Goal: Information Seeking & Learning: Check status

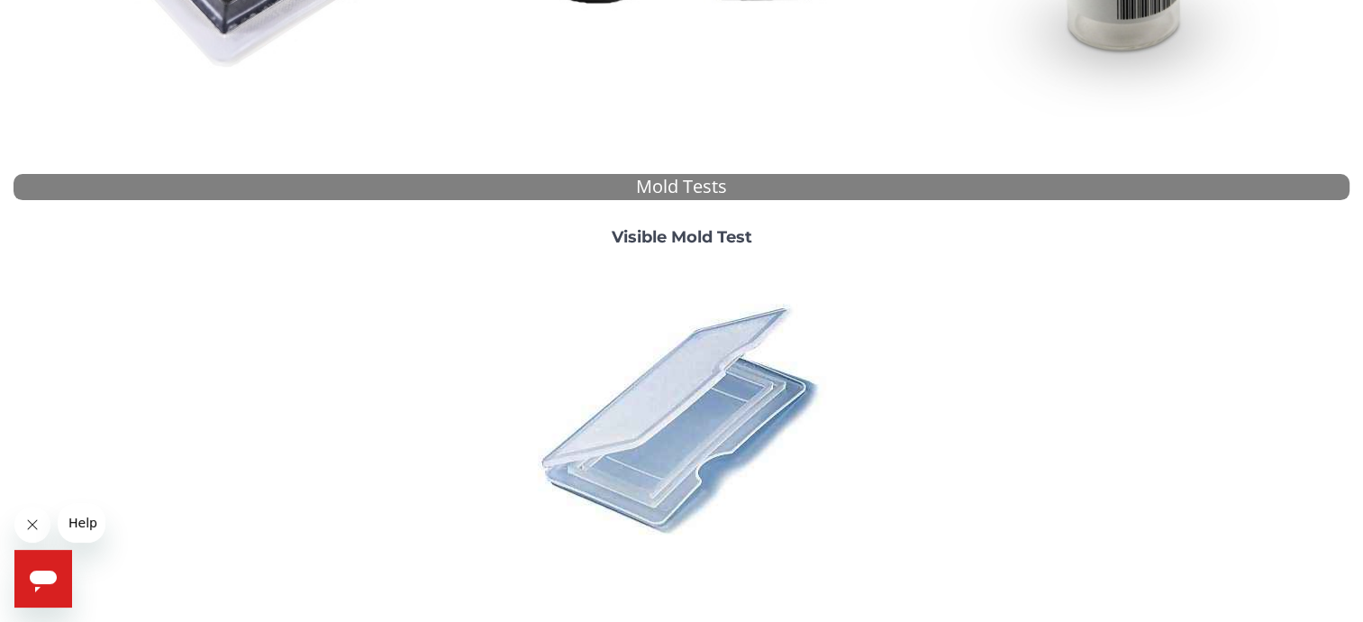
scroll to position [577, 0]
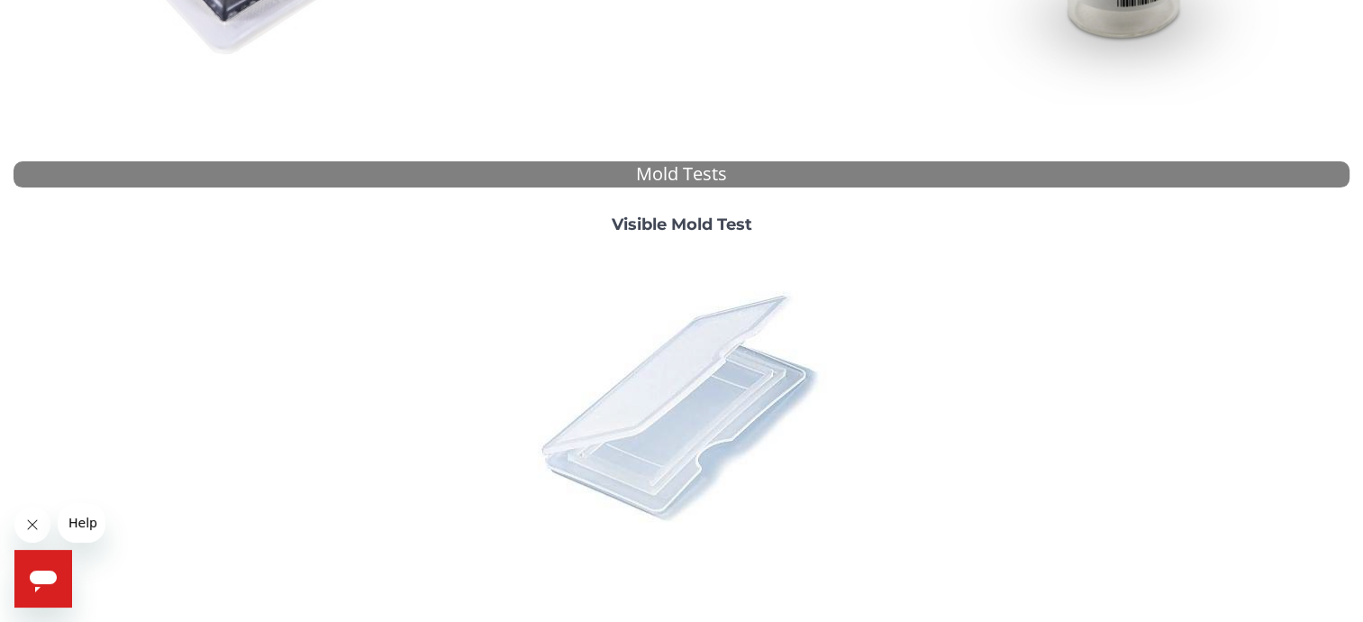
click at [702, 384] on img at bounding box center [680, 405] width 315 height 315
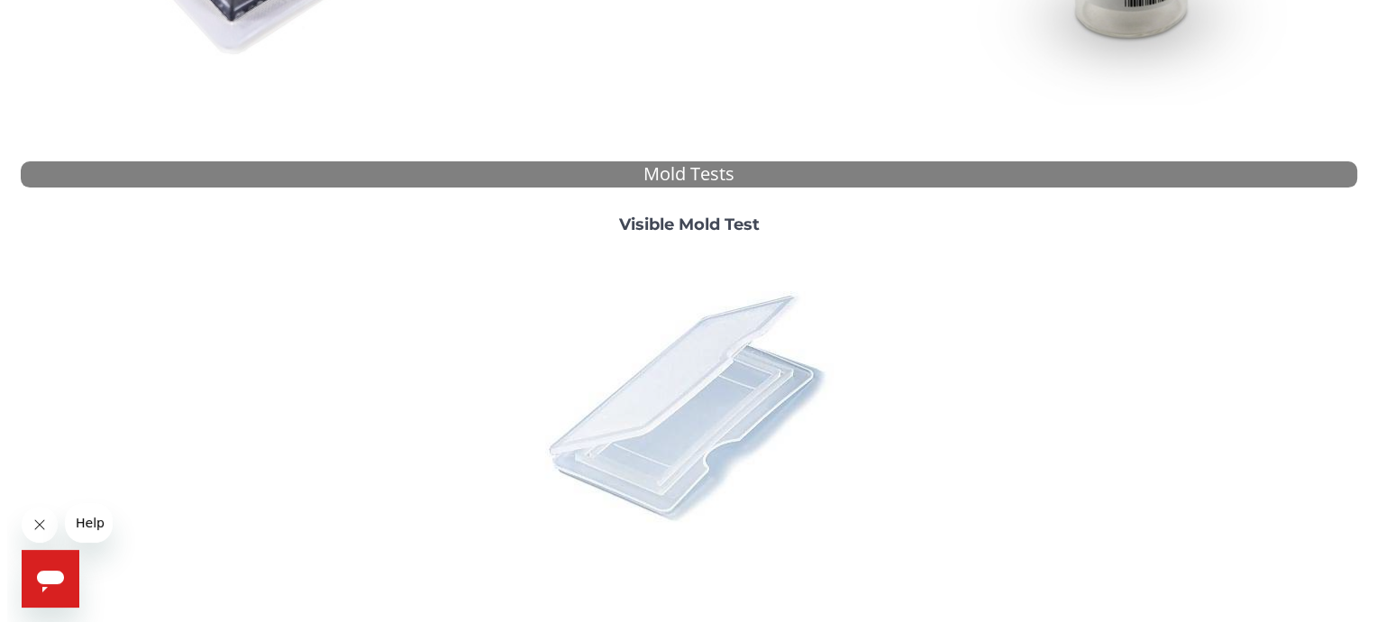
scroll to position [0, 0]
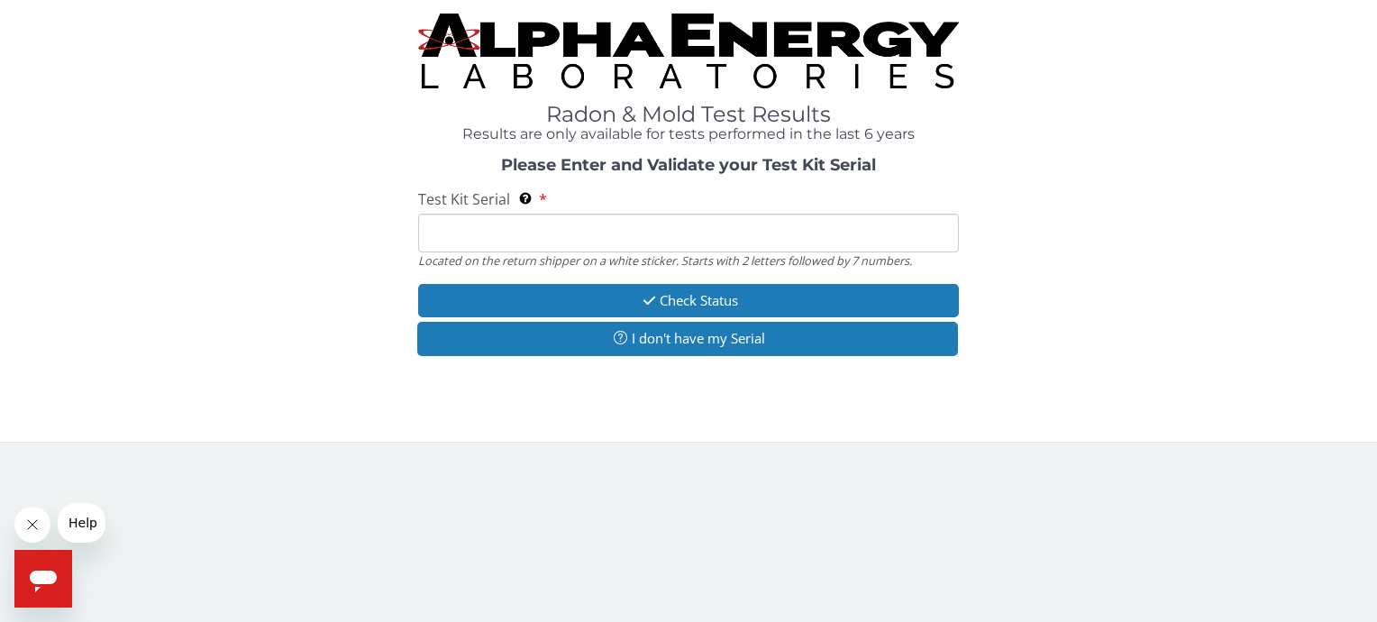
click at [480, 227] on input "Test Kit Serial Located on the return shipper on a white sticker. Starts with 2…" at bounding box center [688, 233] width 540 height 39
type input "ML 186912"
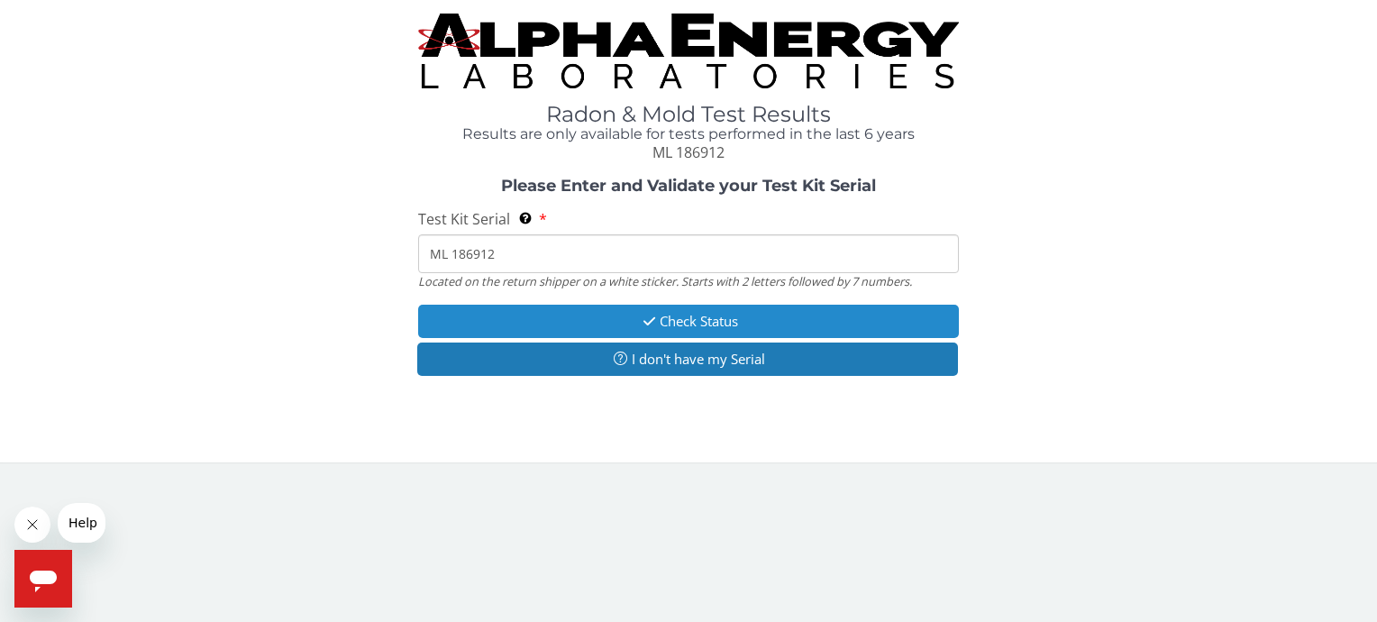
click at [678, 323] on button "Check Status" at bounding box center [688, 320] width 540 height 33
